Goal: Task Accomplishment & Management: Manage account settings

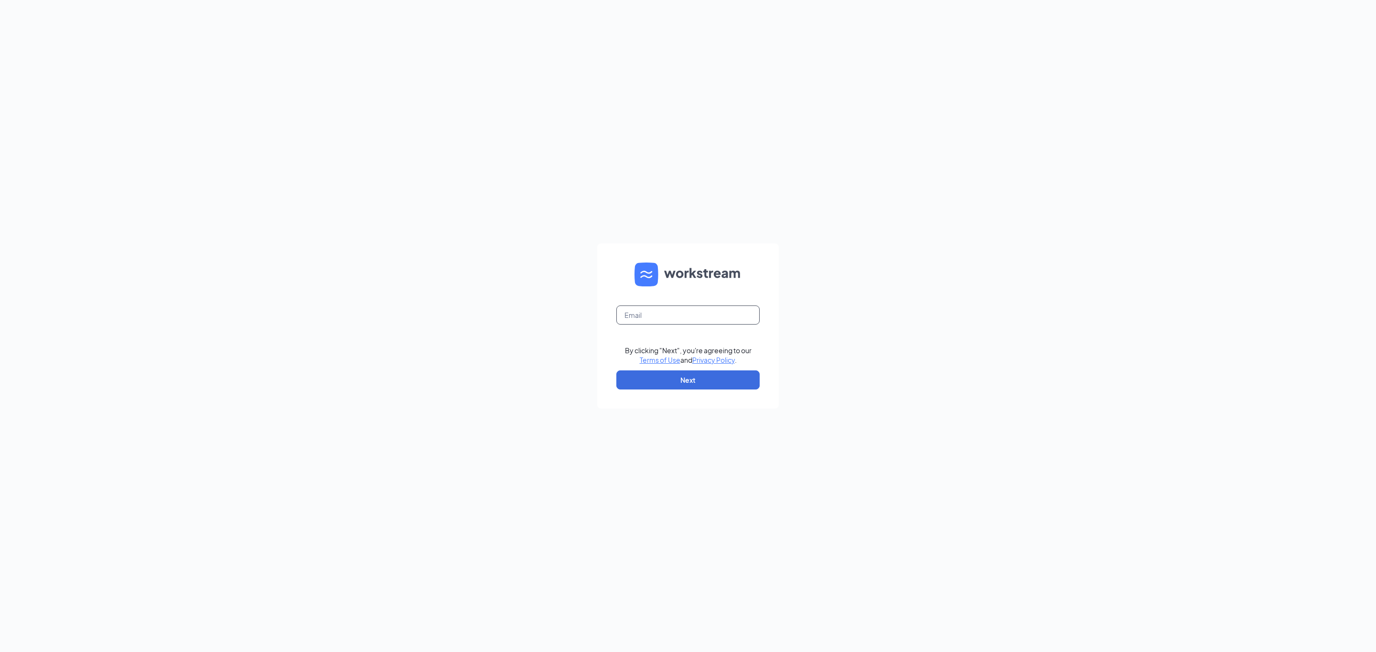
click at [665, 318] on input "text" at bounding box center [687, 315] width 143 height 19
type input "fmejia@mychn.org"
click at [700, 375] on button "Next" at bounding box center [687, 380] width 143 height 19
click at [665, 383] on button "Sign In" at bounding box center [687, 376] width 143 height 19
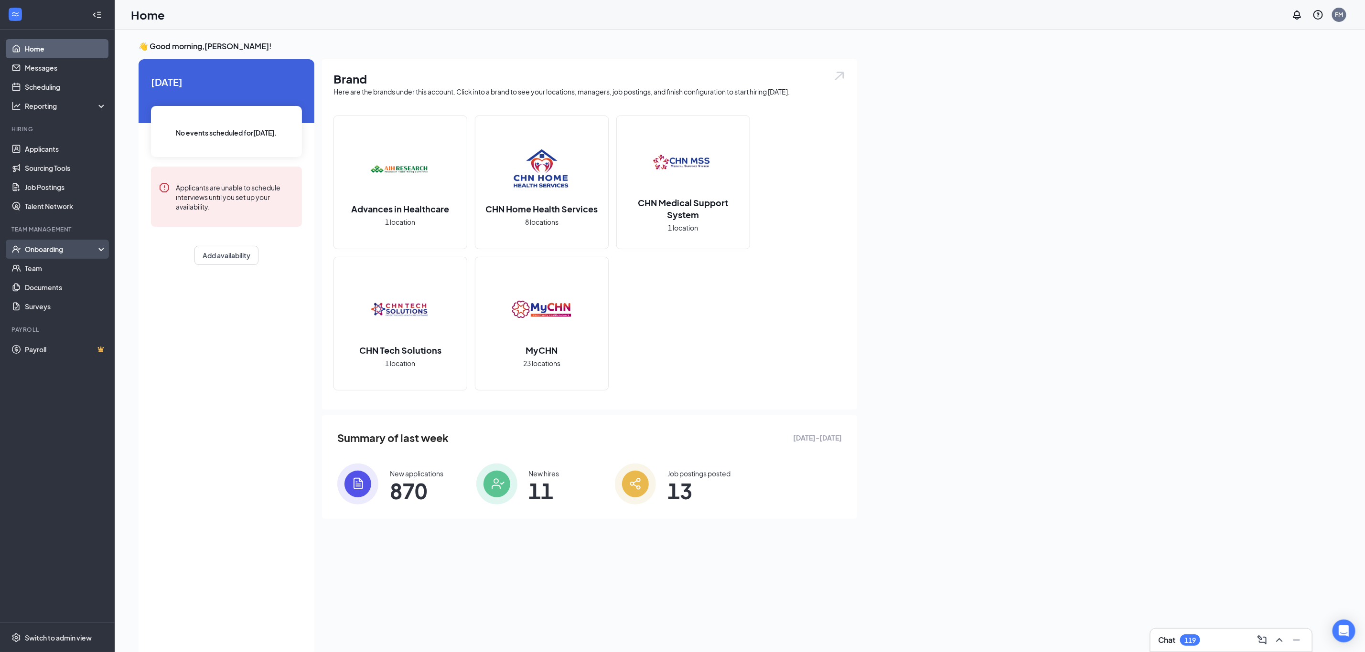
click at [42, 243] on div "Onboarding" at bounding box center [57, 249] width 115 height 19
click at [46, 318] on link "Activity log" at bounding box center [66, 325] width 82 height 19
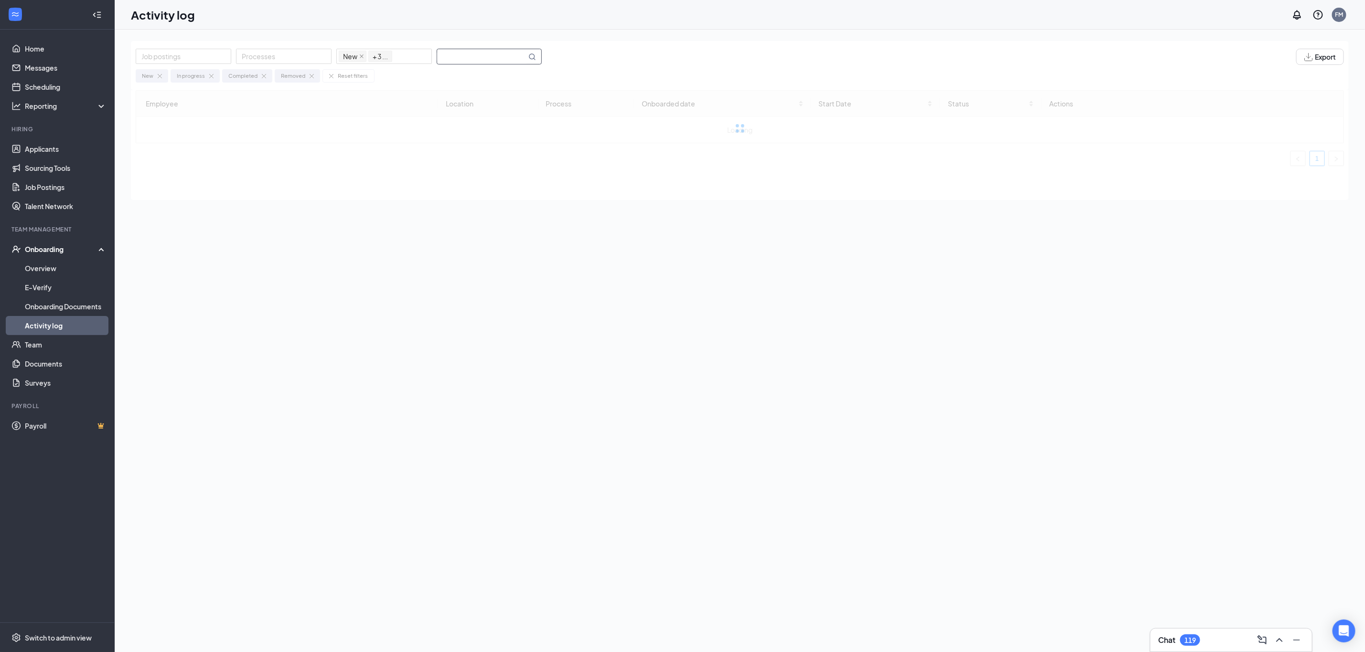
click at [496, 58] on input "text" at bounding box center [481, 56] width 89 height 15
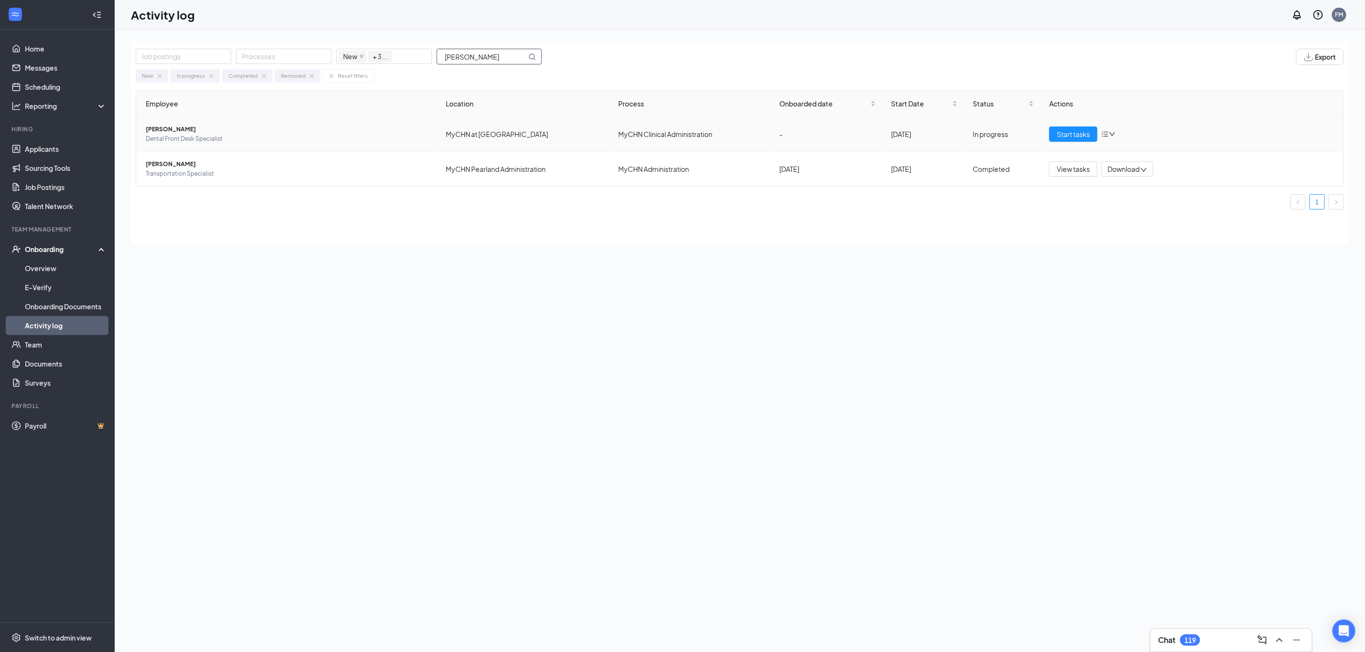
type input "[PERSON_NAME]"
click at [250, 132] on span "[PERSON_NAME]" at bounding box center [288, 130] width 285 height 10
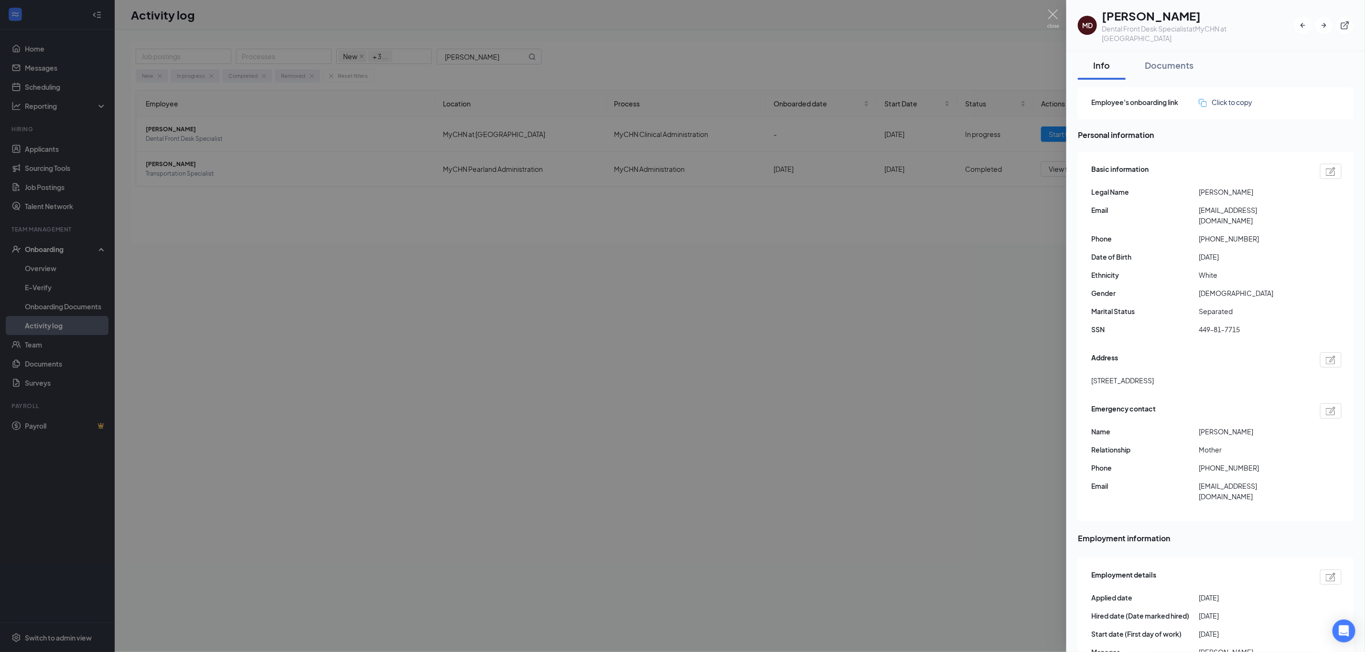
click at [609, 244] on div at bounding box center [682, 326] width 1365 height 652
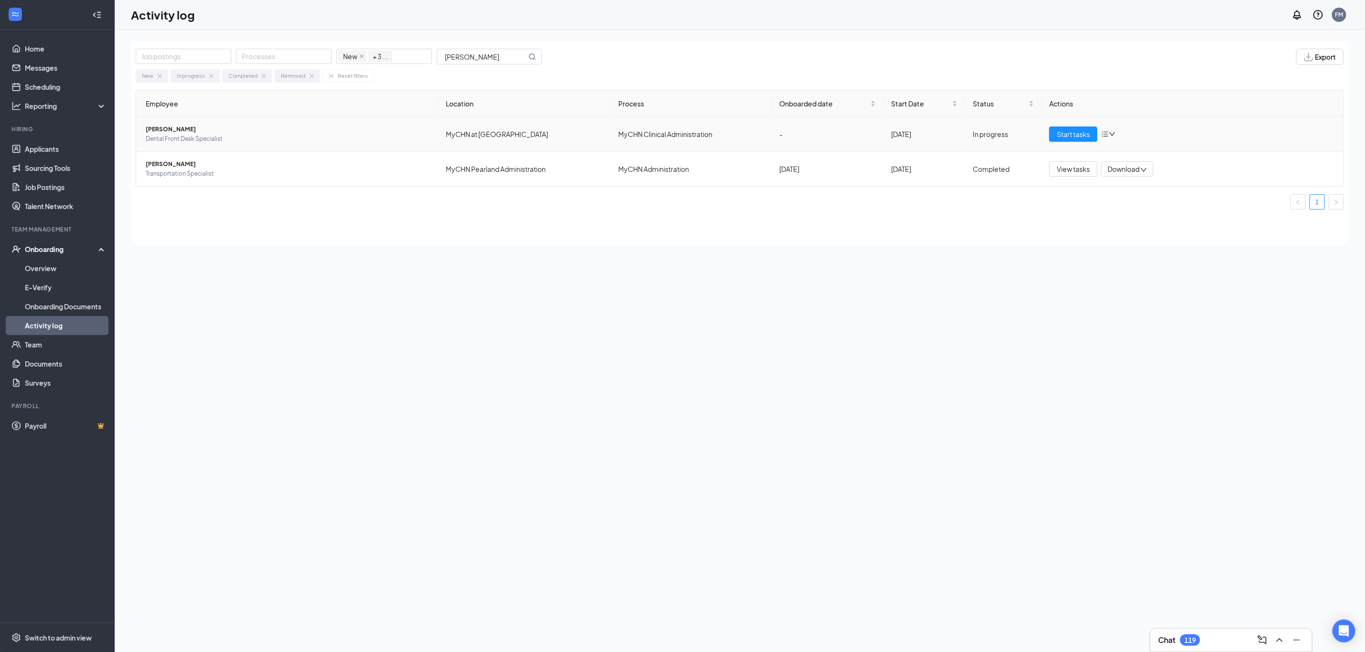
click at [299, 125] on span "[PERSON_NAME]" at bounding box center [288, 130] width 285 height 10
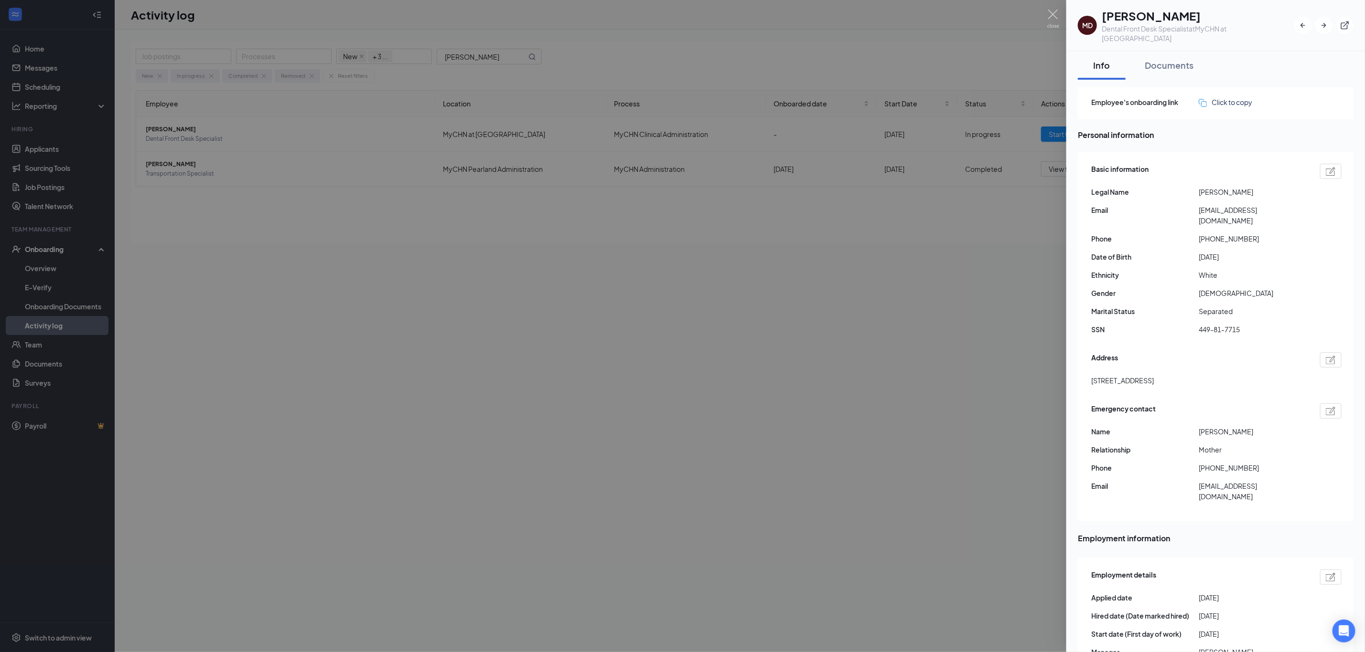
click at [879, 307] on div at bounding box center [682, 326] width 1365 height 652
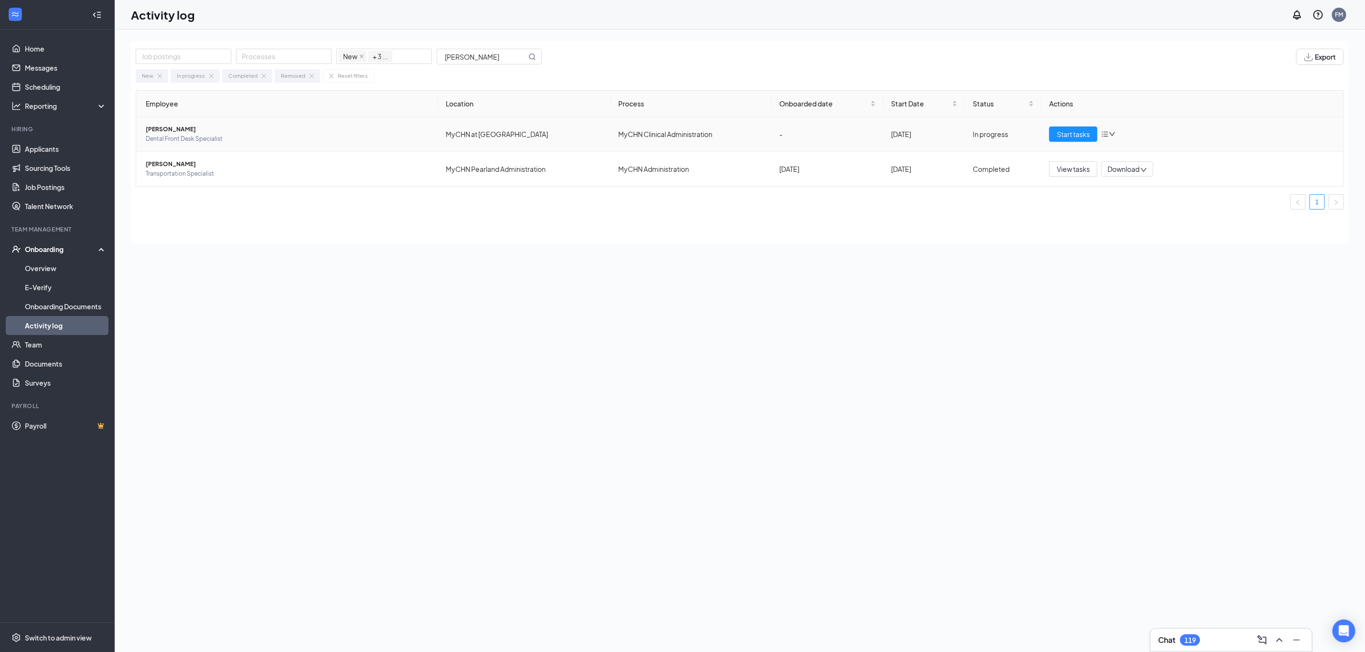
click at [210, 139] on span "Dental Front Desk Specialist" at bounding box center [288, 139] width 285 height 10
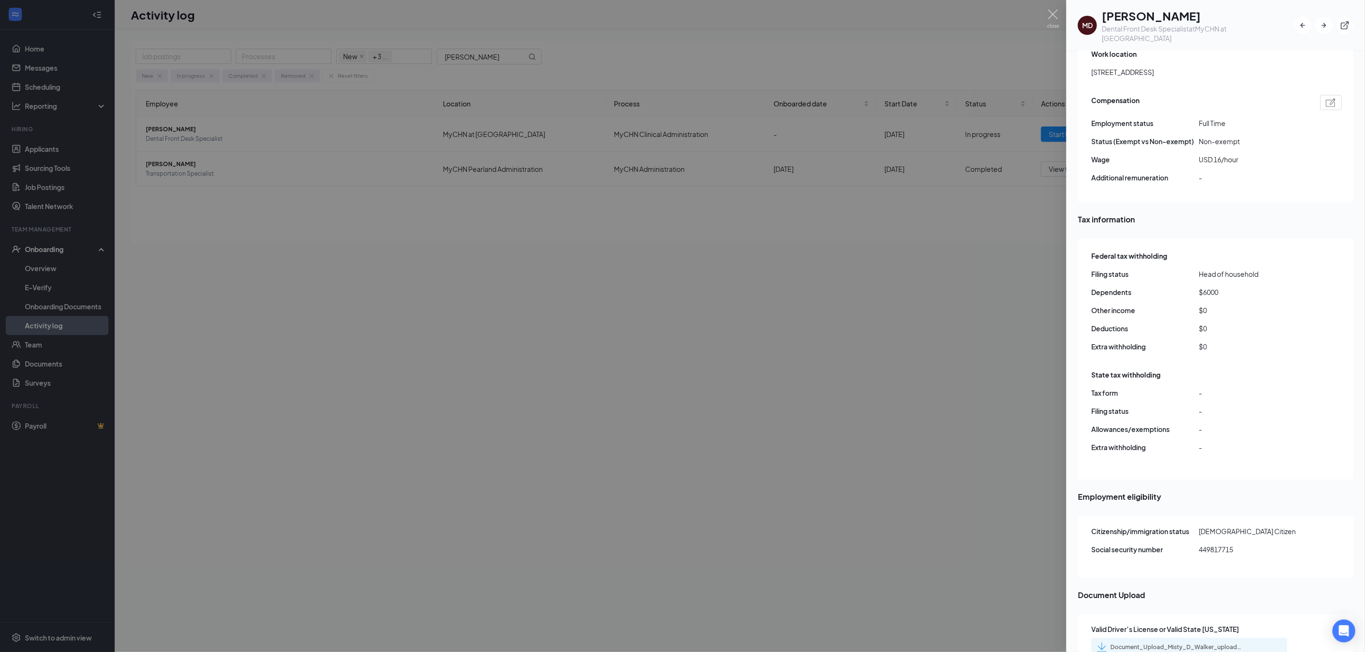
scroll to position [1075, 0]
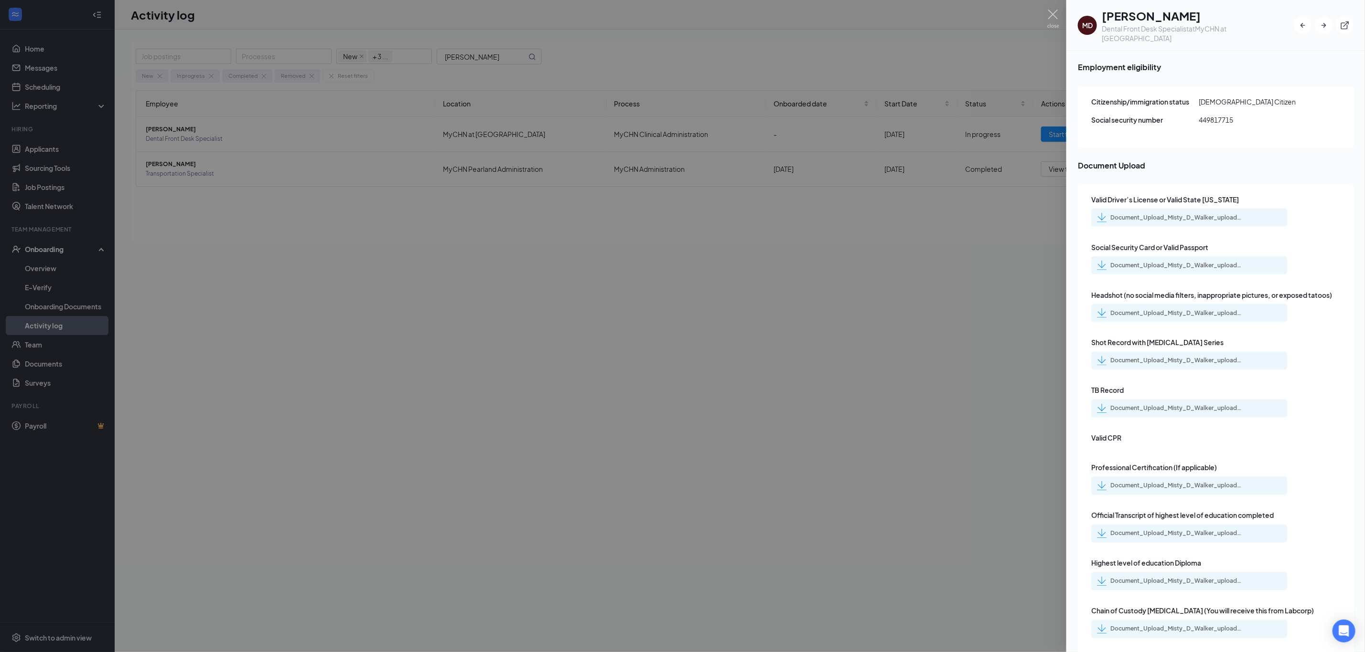
click at [1171, 357] on div "Document_Upload_Misty_D_Walker_uploadedfile_20250822.pdf.pdf" at bounding box center [1177, 361] width 134 height 8
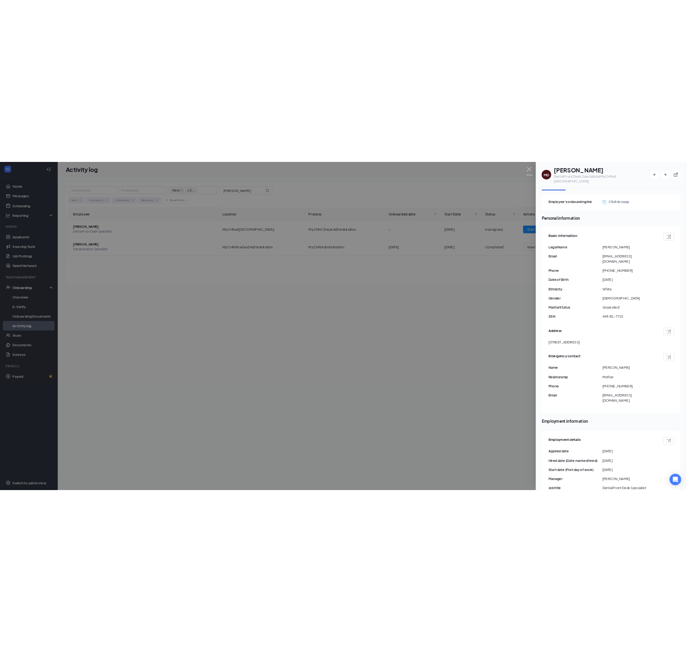
scroll to position [0, 0]
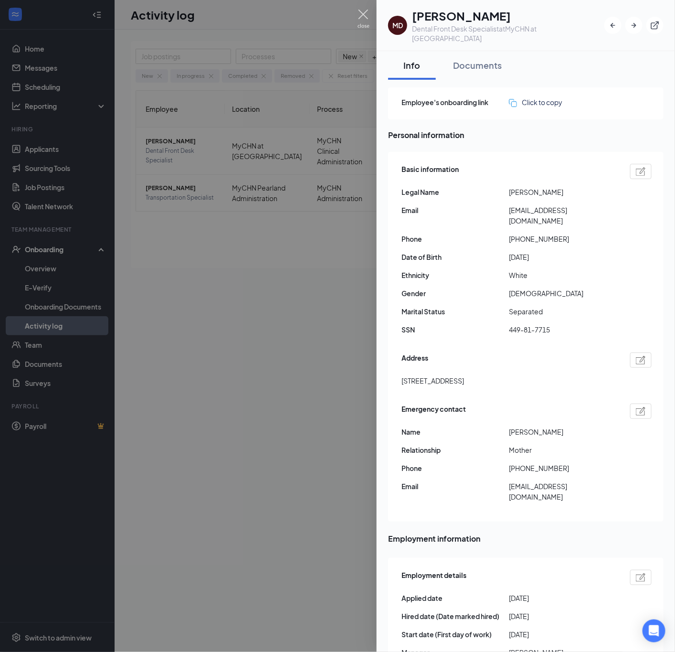
click at [364, 13] on img at bounding box center [364, 19] width 12 height 19
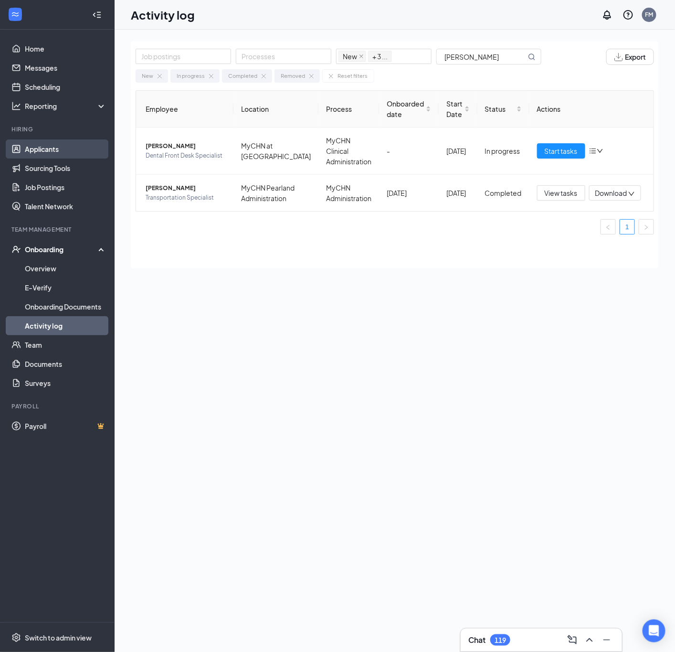
click at [64, 152] on link "Applicants" at bounding box center [66, 148] width 82 height 19
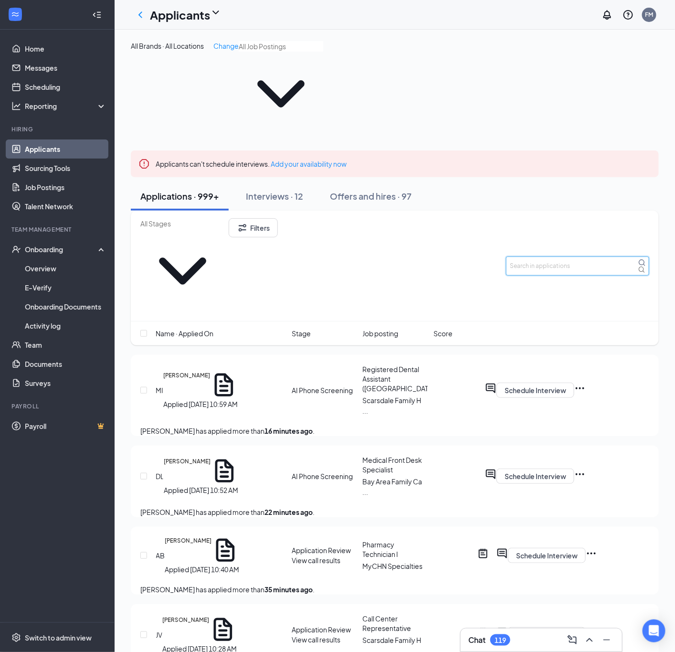
click at [520, 256] on input "text" at bounding box center [577, 265] width 143 height 19
type input "anaika"
